Goal: Information Seeking & Learning: Learn about a topic

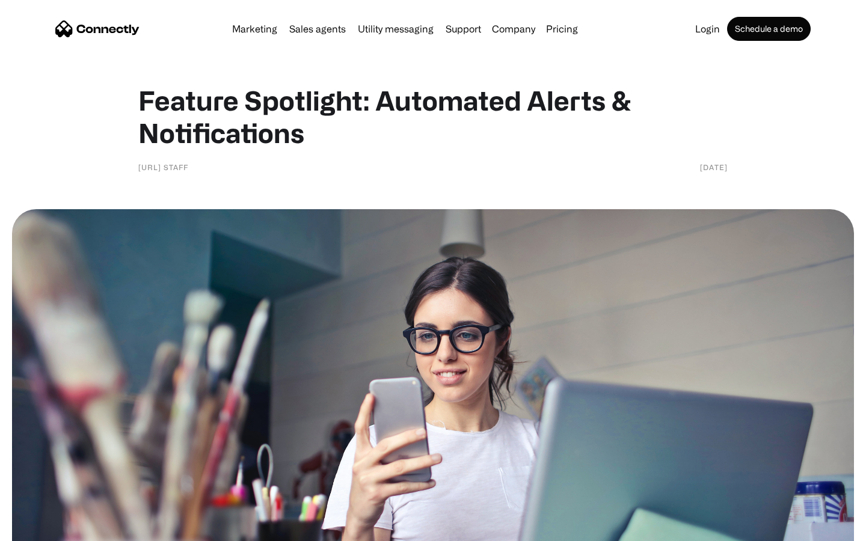
scroll to position [809, 0]
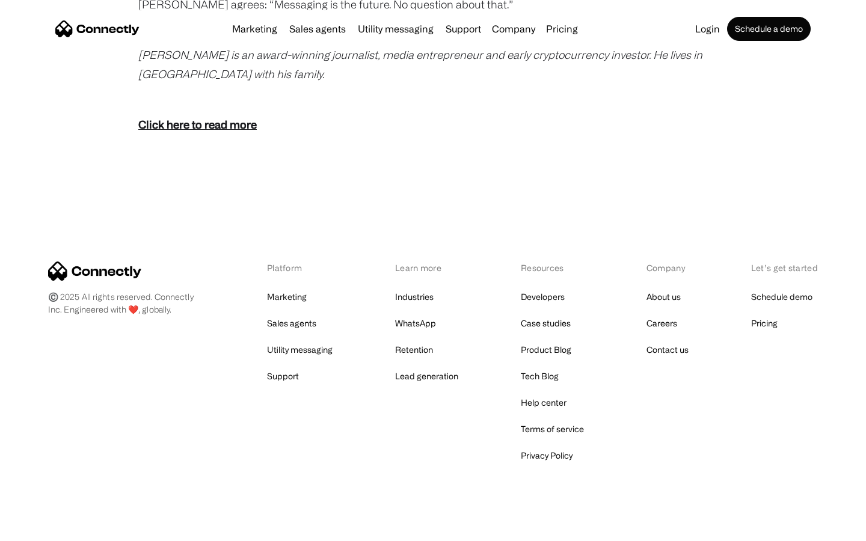
scroll to position [2382, 0]
